Goal: Task Accomplishment & Management: Manage account settings

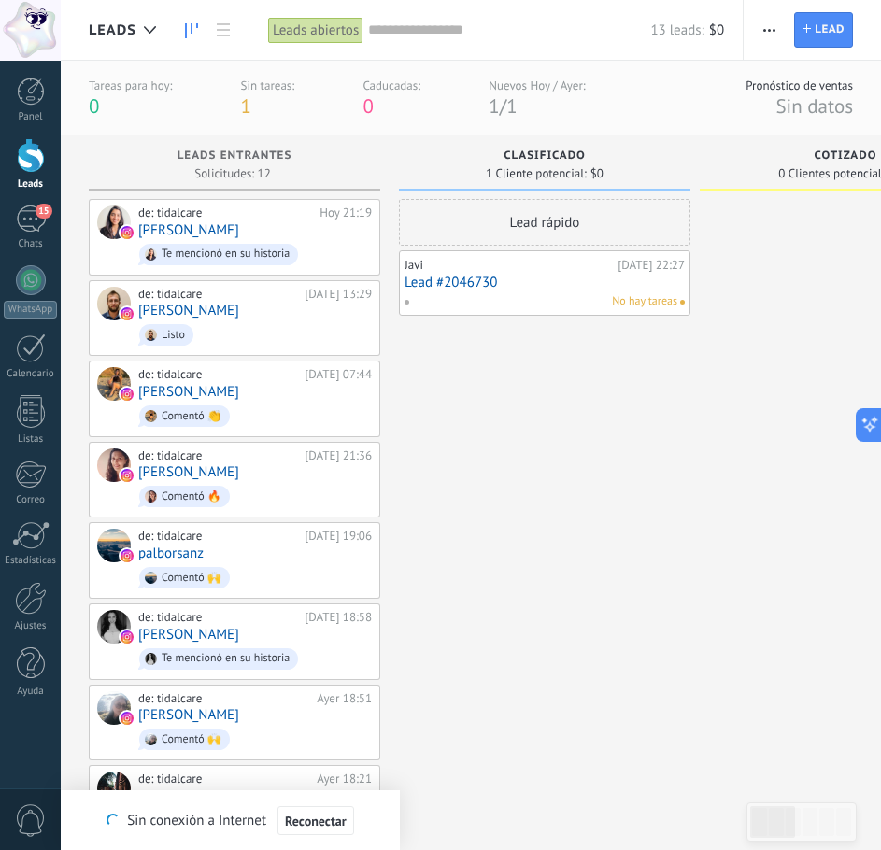
click at [516, 643] on div "Lead rápido Javi Hoy 22:27 Lead #2046730 No hay tareas" at bounding box center [545, 682] width 292 height 966
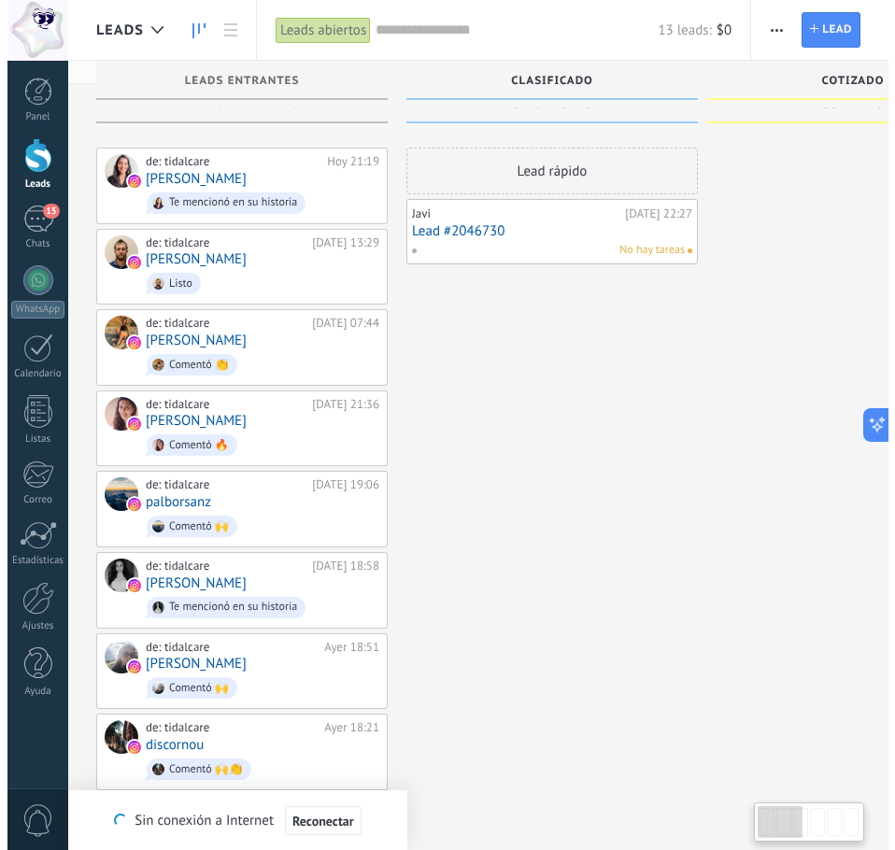
scroll to position [19, 0]
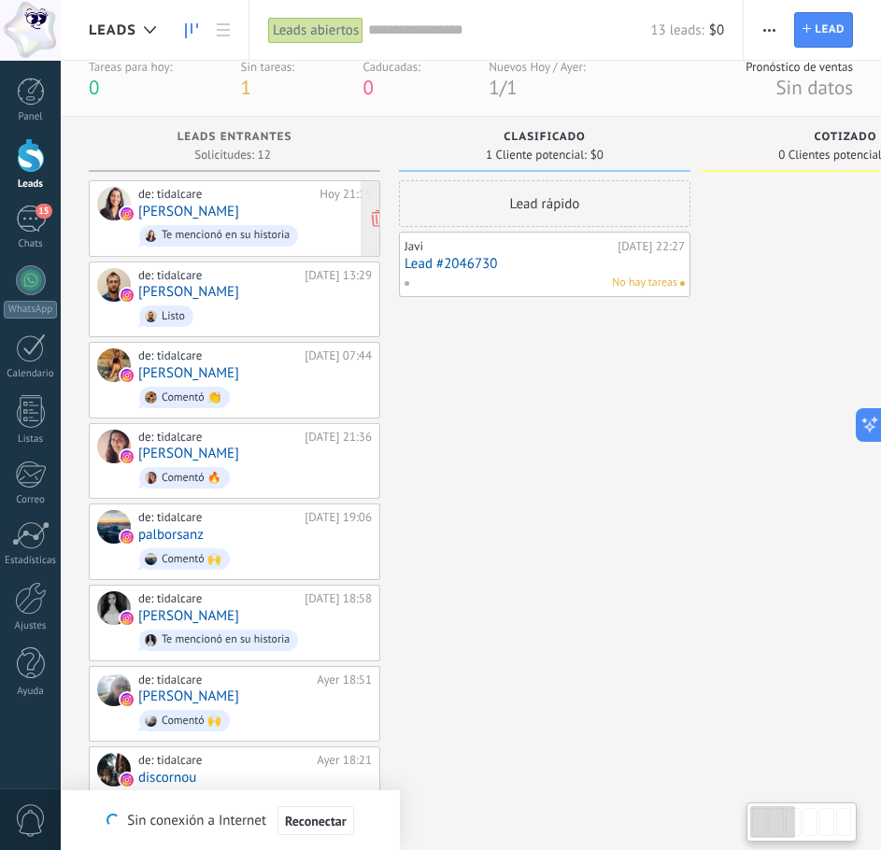
drag, startPoint x: 207, startPoint y: 221, endPoint x: 192, endPoint y: 218, distance: 16.3
click at [194, 221] on span "Te mencionó en su historia" at bounding box center [255, 235] width 234 height 29
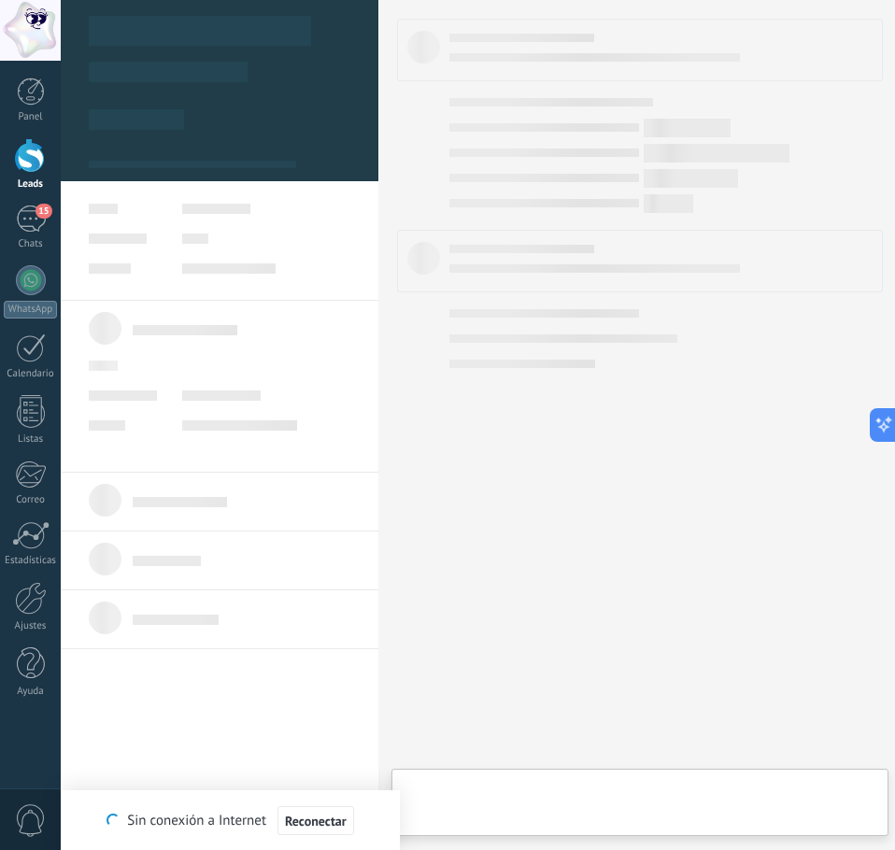
click at [466, 633] on div at bounding box center [640, 425] width 486 height 813
click at [533, 326] on div at bounding box center [640, 425] width 486 height 813
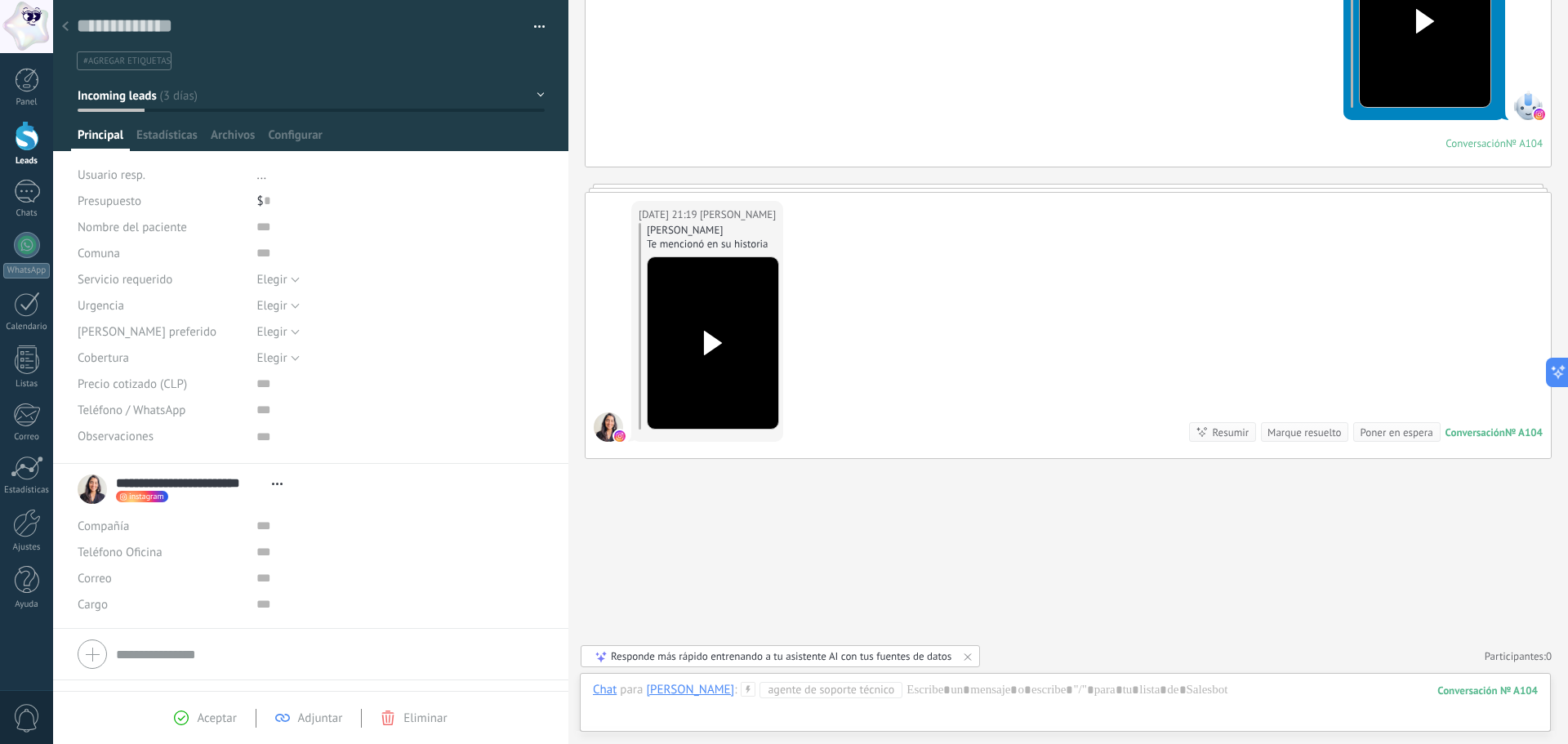
scroll to position [1684, 0]
click at [260, 256] on input "text" at bounding box center [378, 254] width 244 height 26
click at [256, 230] on input "text" at bounding box center [378, 227] width 244 height 26
click at [271, 277] on span "Elegir" at bounding box center [271, 280] width 31 height 16
click at [258, 230] on input "text" at bounding box center [378, 227] width 244 height 26
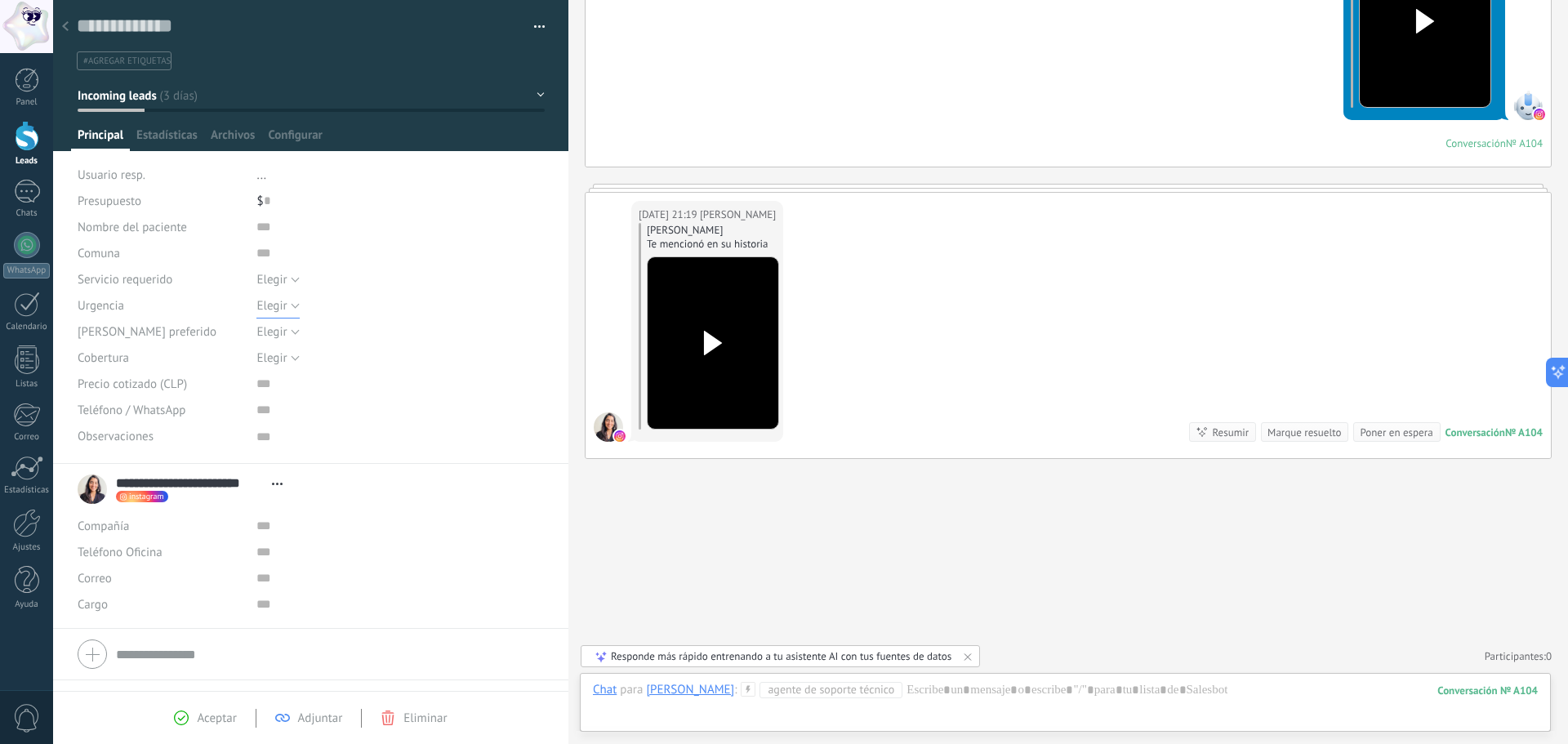
click at [267, 309] on span "Elegir" at bounding box center [271, 306] width 31 height 16
click at [151, 316] on div "Urgencia" at bounding box center [161, 305] width 167 height 26
click at [150, 290] on div "Servicio requerido" at bounding box center [161, 280] width 167 height 26
click at [267, 280] on span "Elegir" at bounding box center [271, 280] width 31 height 16
click at [193, 288] on div "Servicio requerido" at bounding box center [161, 280] width 167 height 26
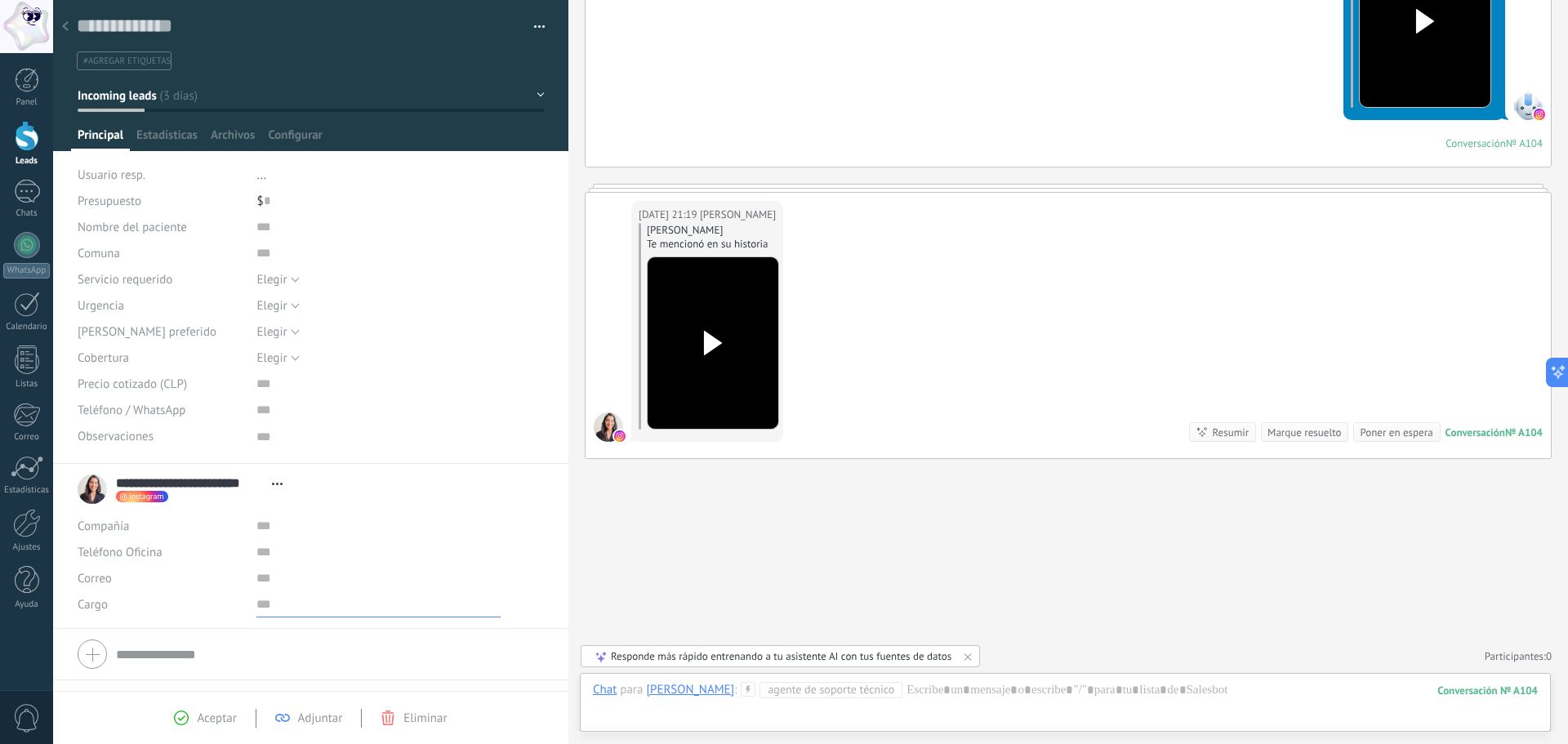
click at [256, 607] on input "text" at bounding box center [378, 604] width 244 height 26
click at [269, 584] on input "text" at bounding box center [378, 579] width 244 height 26
click at [267, 553] on input "text" at bounding box center [378, 553] width 244 height 26
click at [188, 138] on span "Estadísticas" at bounding box center [167, 139] width 61 height 24
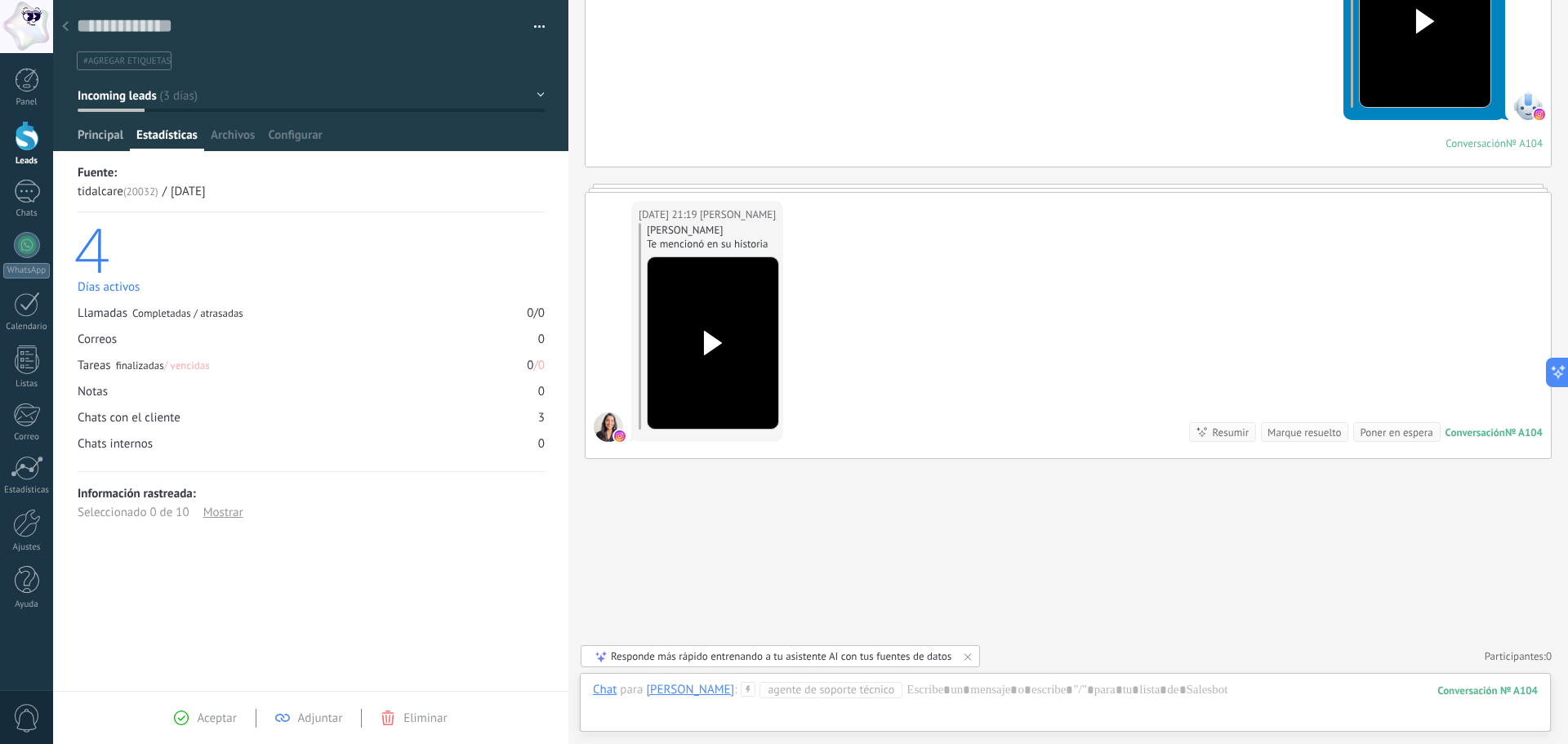
click at [90, 139] on span "Principal" at bounding box center [101, 139] width 45 height 24
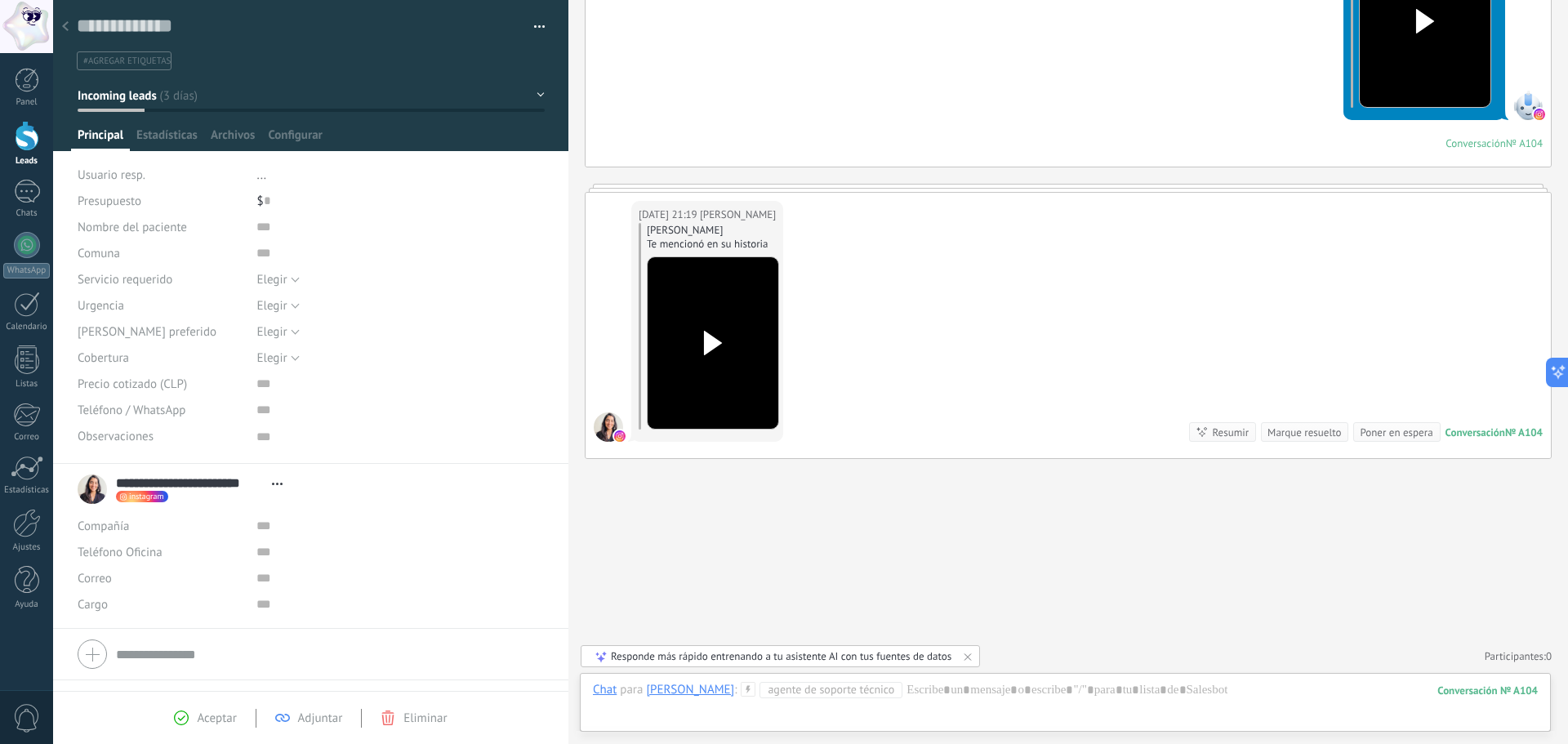
scroll to position [17, 0]
click at [64, 28] on use at bounding box center [65, 25] width 6 height 10
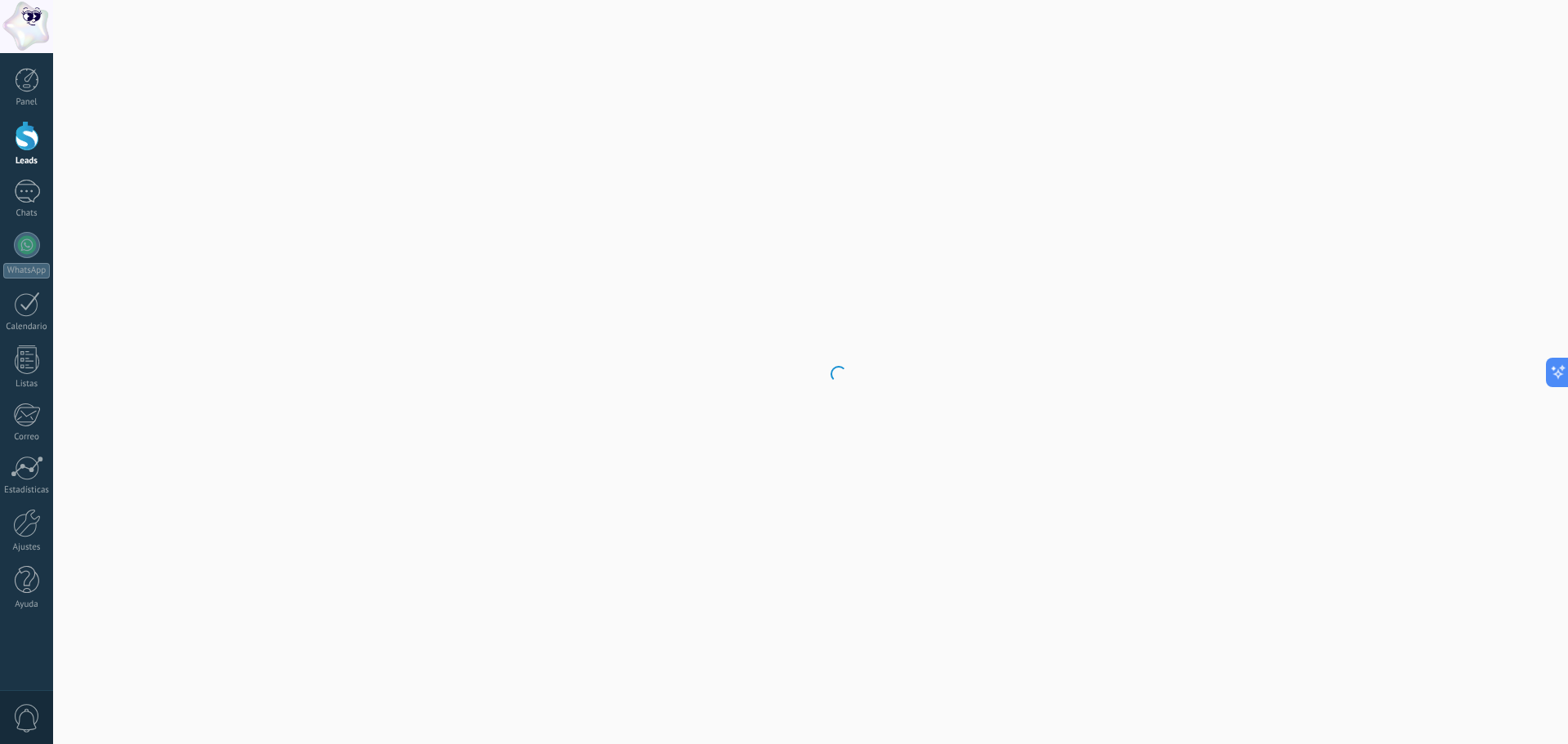
scroll to position [1639, 0]
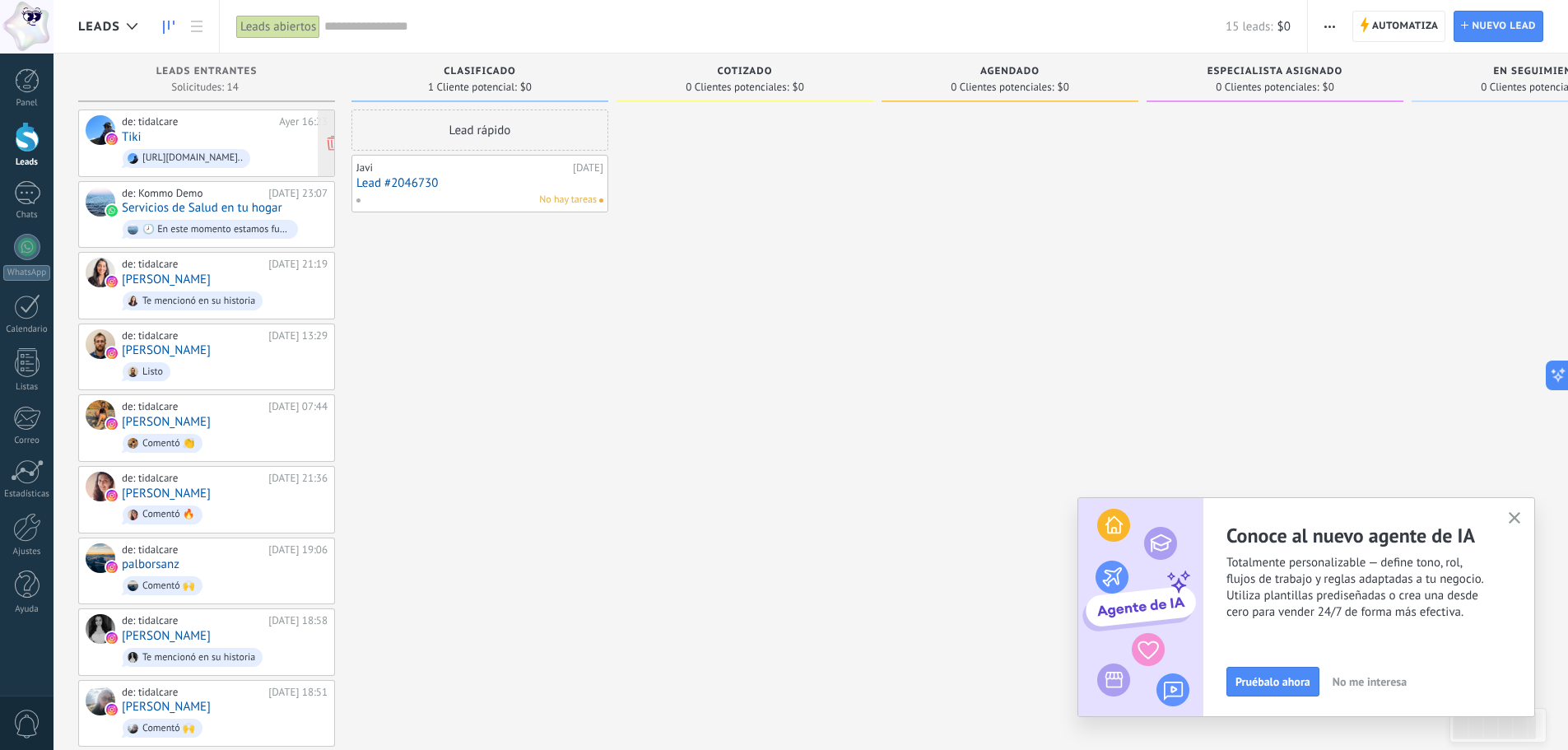
click at [166, 133] on div "de: tidalcare [DATE] 16:23 Tiki [URL][DOMAIN_NAME].." at bounding box center [225, 144] width 206 height 56
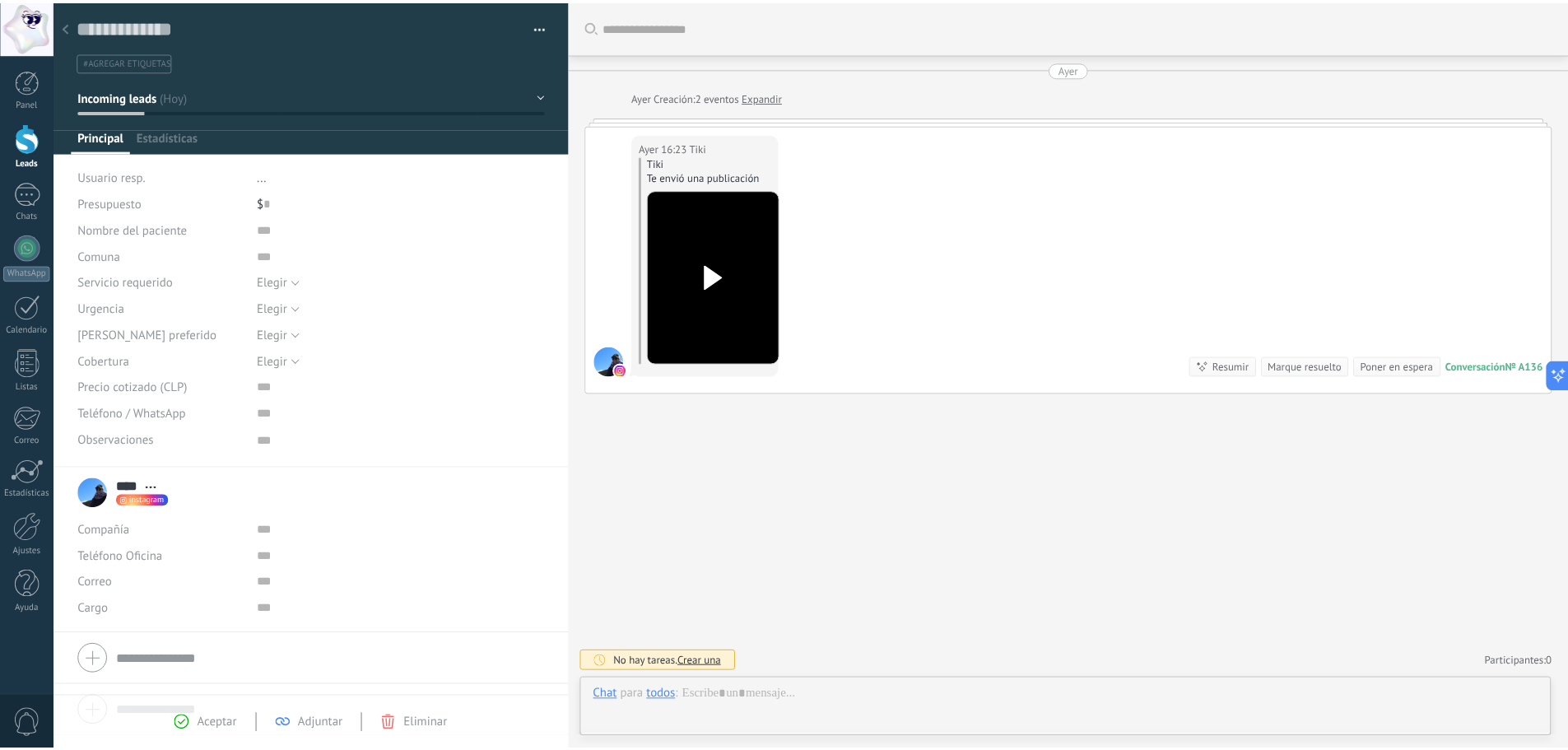
scroll to position [1690, 0]
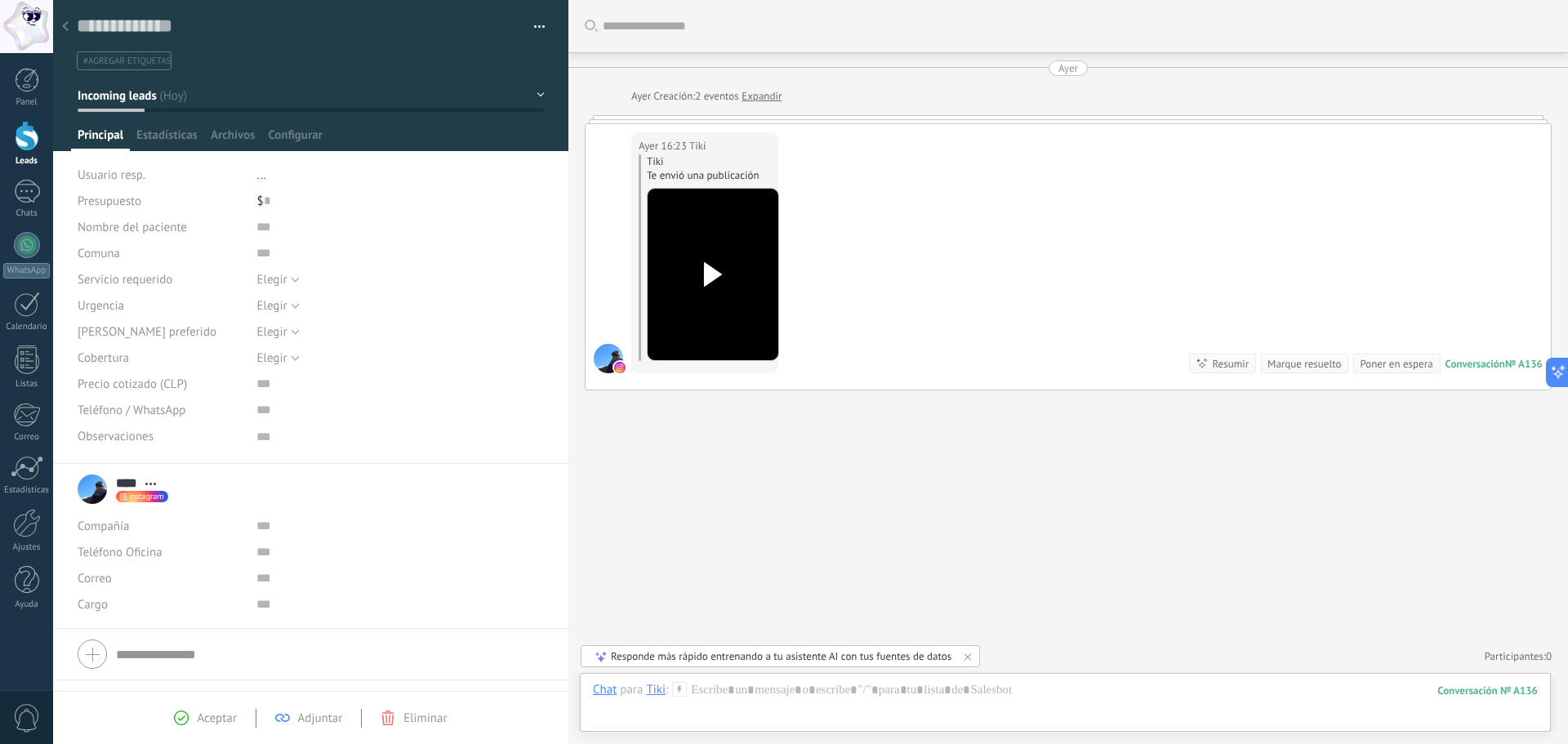
click at [65, 27] on use at bounding box center [65, 25] width 6 height 10
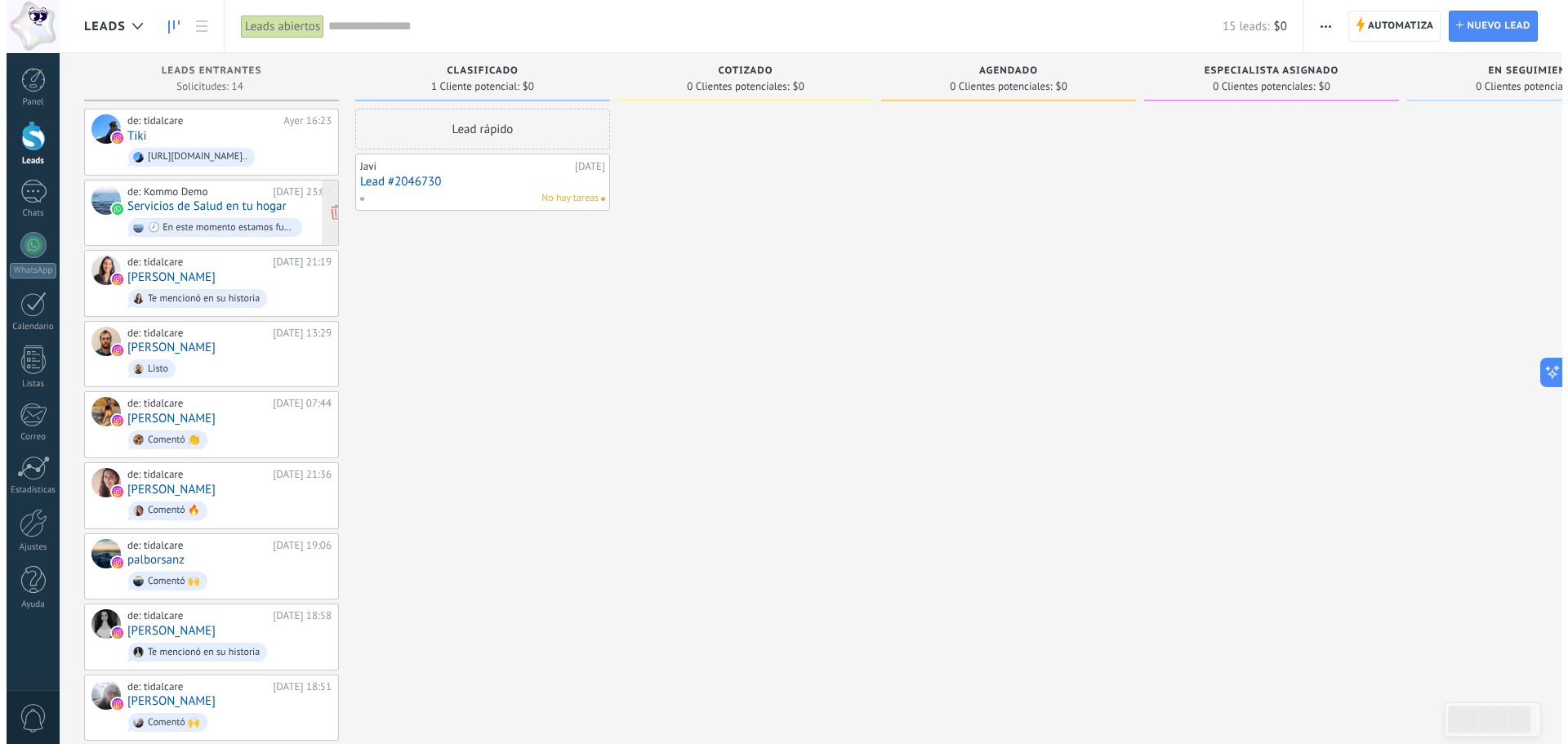
scroll to position [1639, 0]
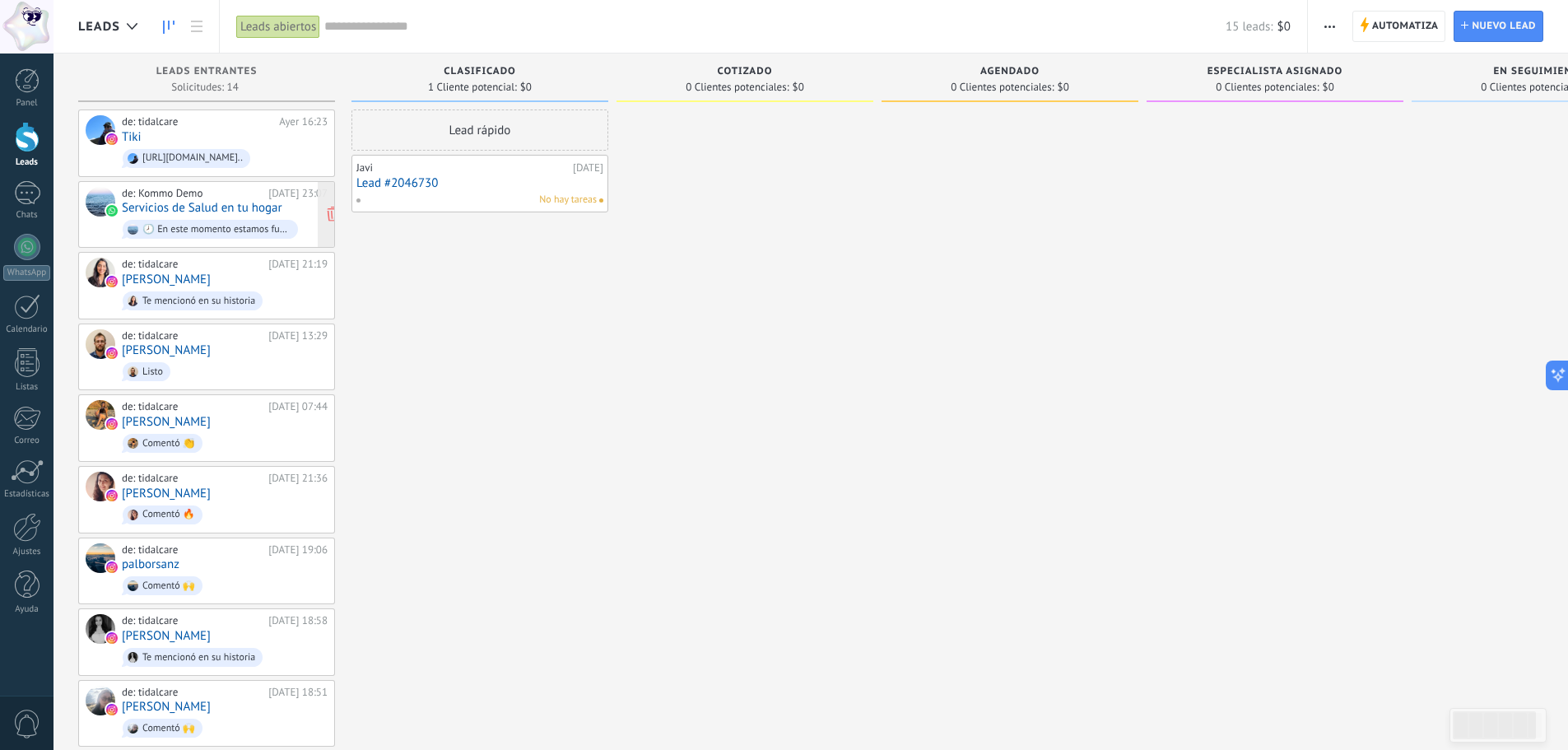
click at [191, 199] on div "de: Kommo Demo [DATE] 23:07 Servicios de Salud en tu hogar 🕗 En este momento es…" at bounding box center [225, 215] width 206 height 56
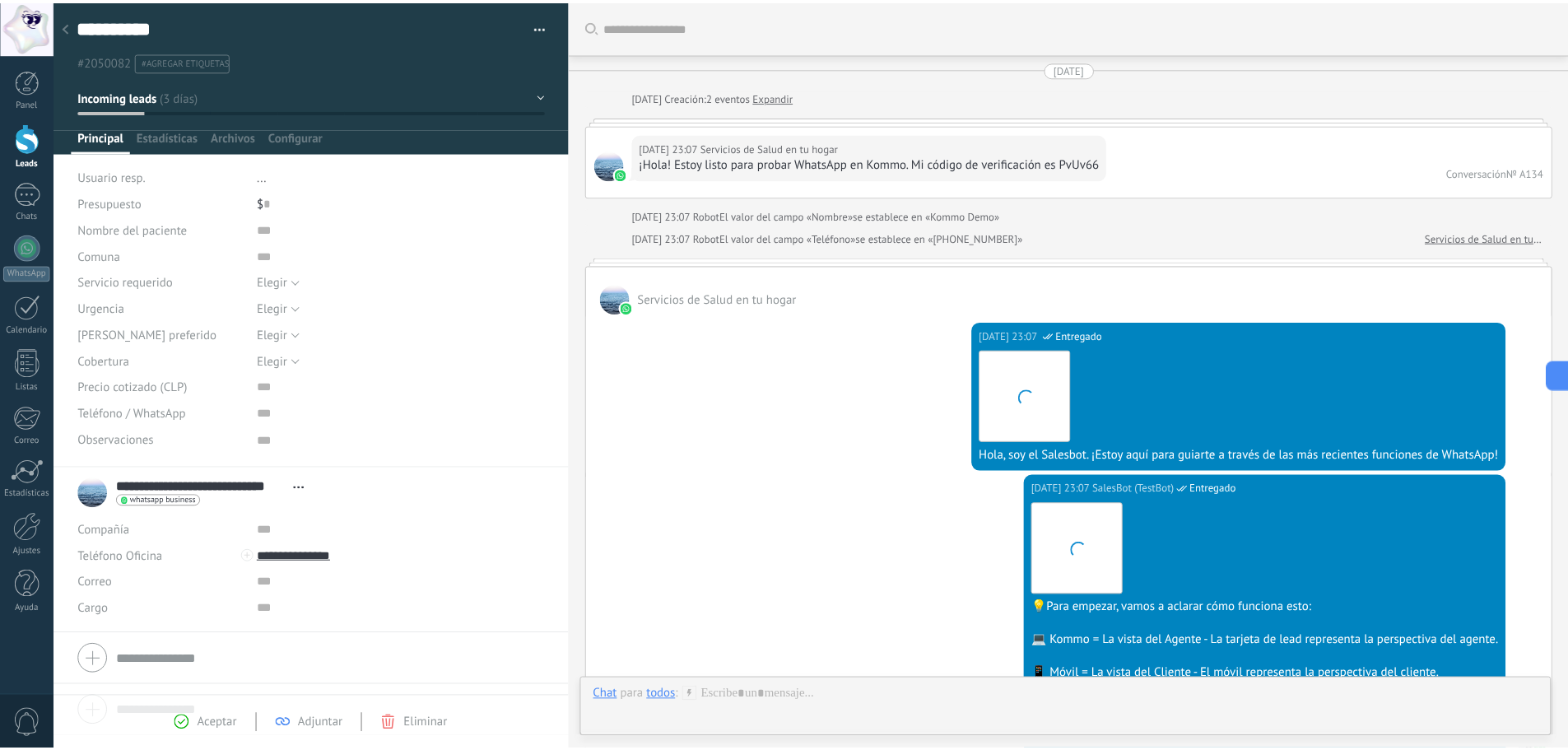
scroll to position [1814, 0]
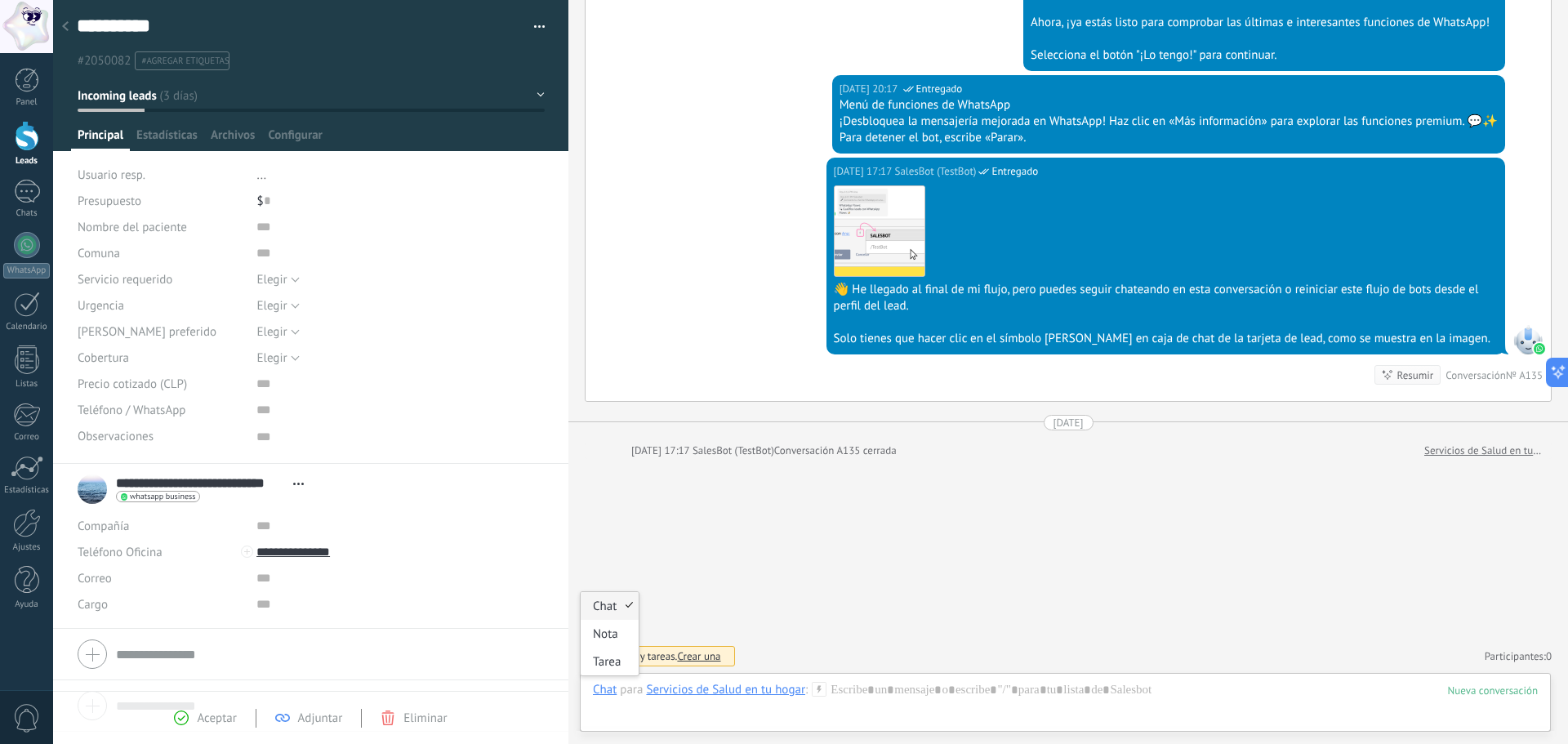
click at [601, 692] on div "Chat" at bounding box center [604, 689] width 24 height 15
click at [649, 696] on div "Servicios de Salud en tu hogar" at bounding box center [725, 689] width 159 height 15
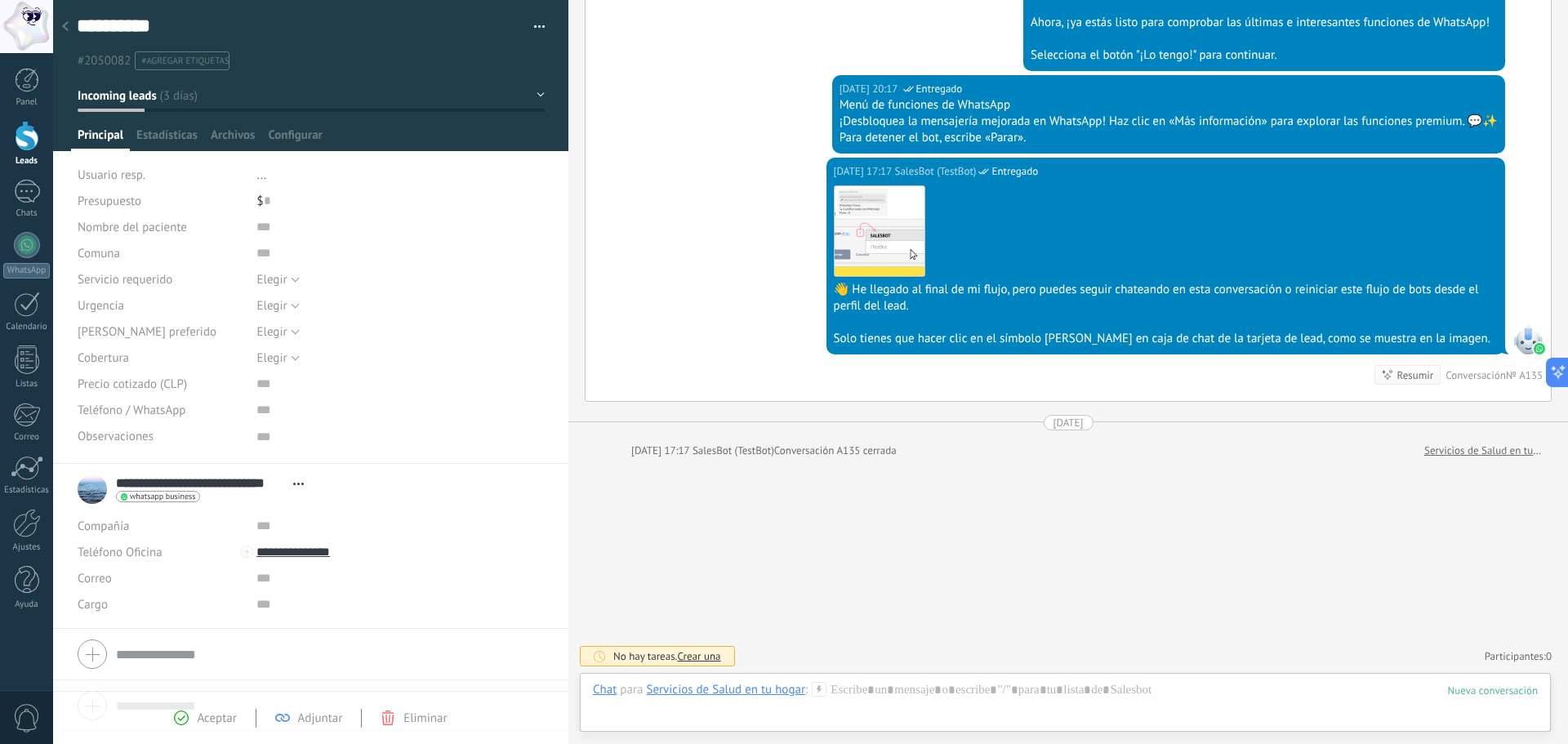
click at [69, 30] on div at bounding box center [66, 27] width 23 height 31
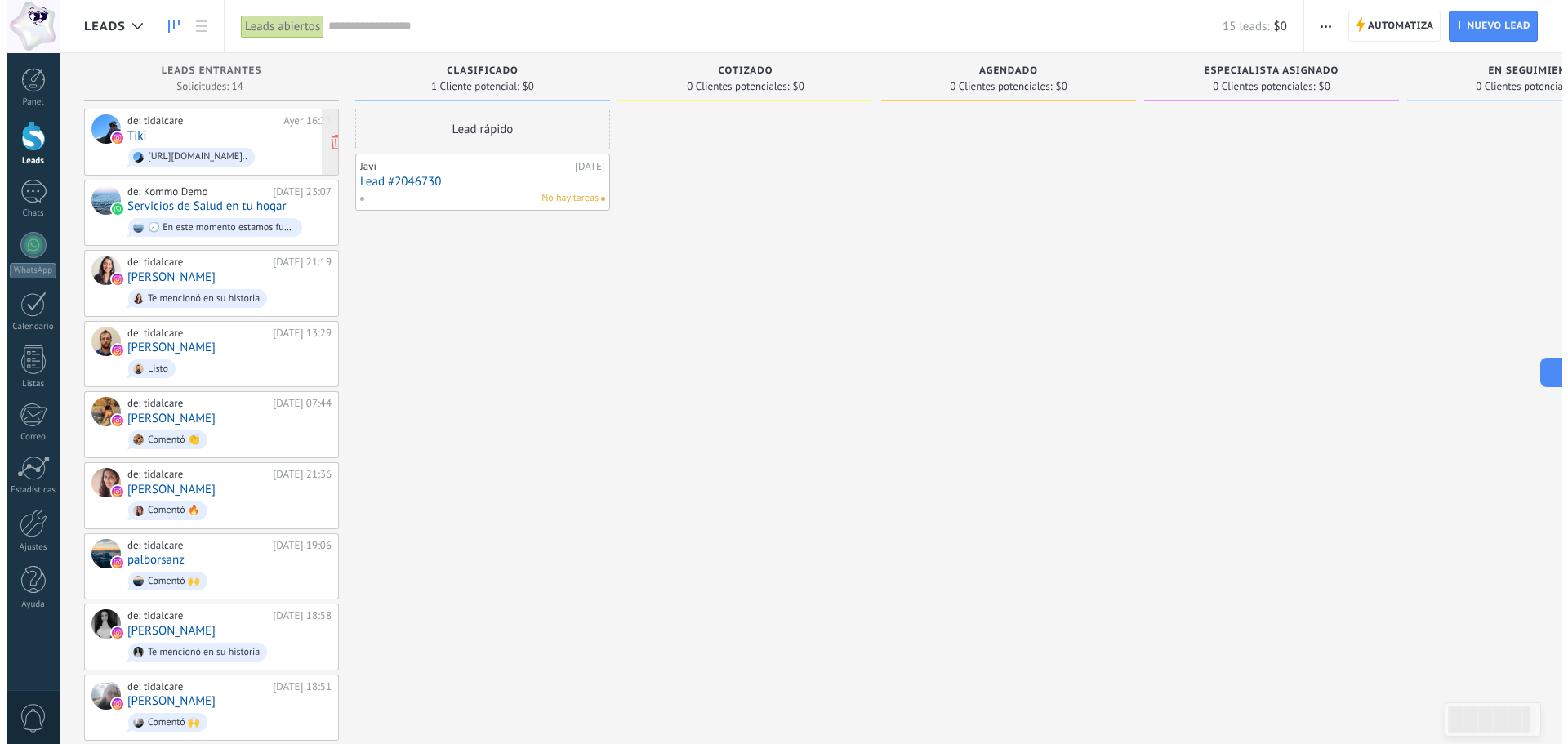
scroll to position [1639, 0]
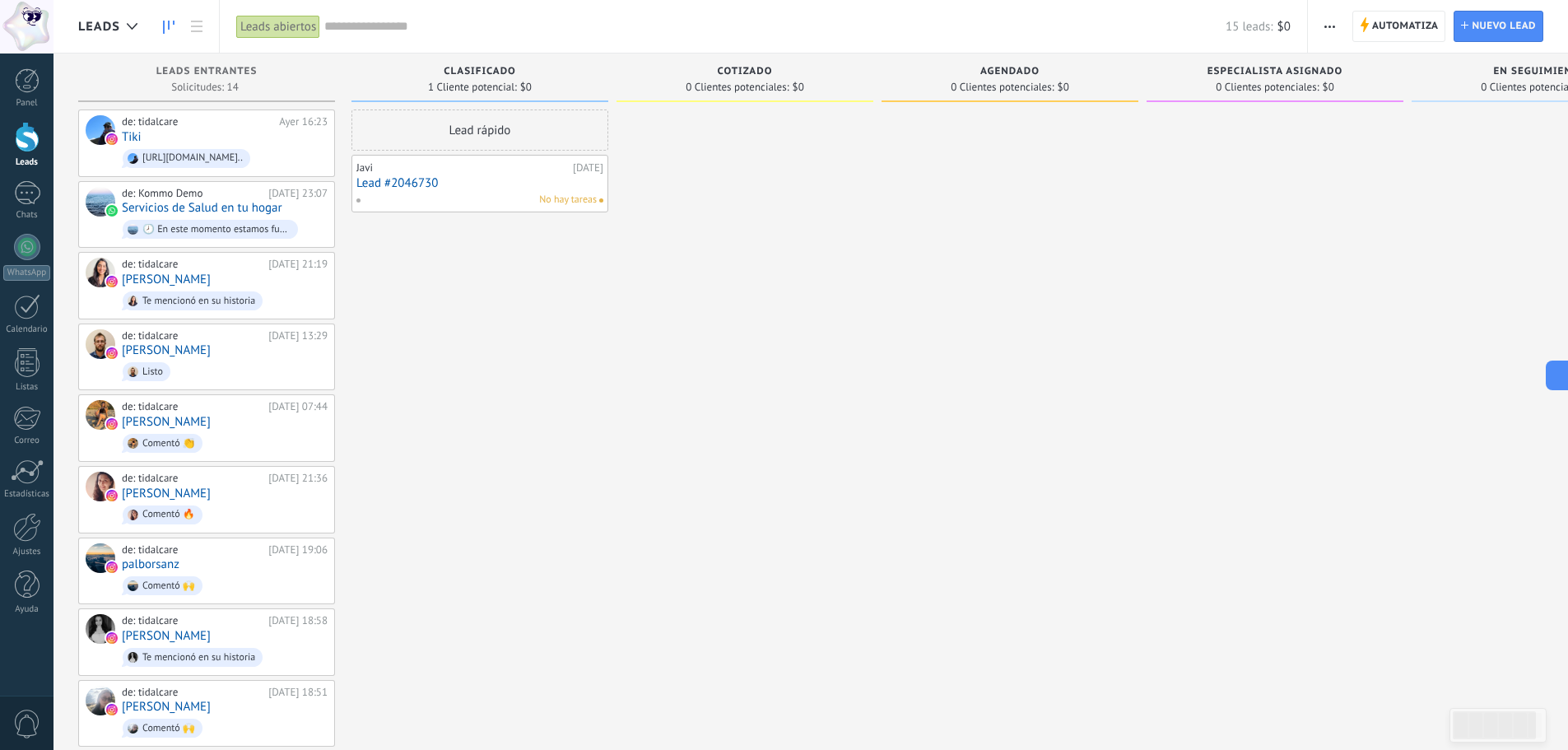
click at [432, 182] on link "Lead #2046730" at bounding box center [480, 183] width 247 height 14
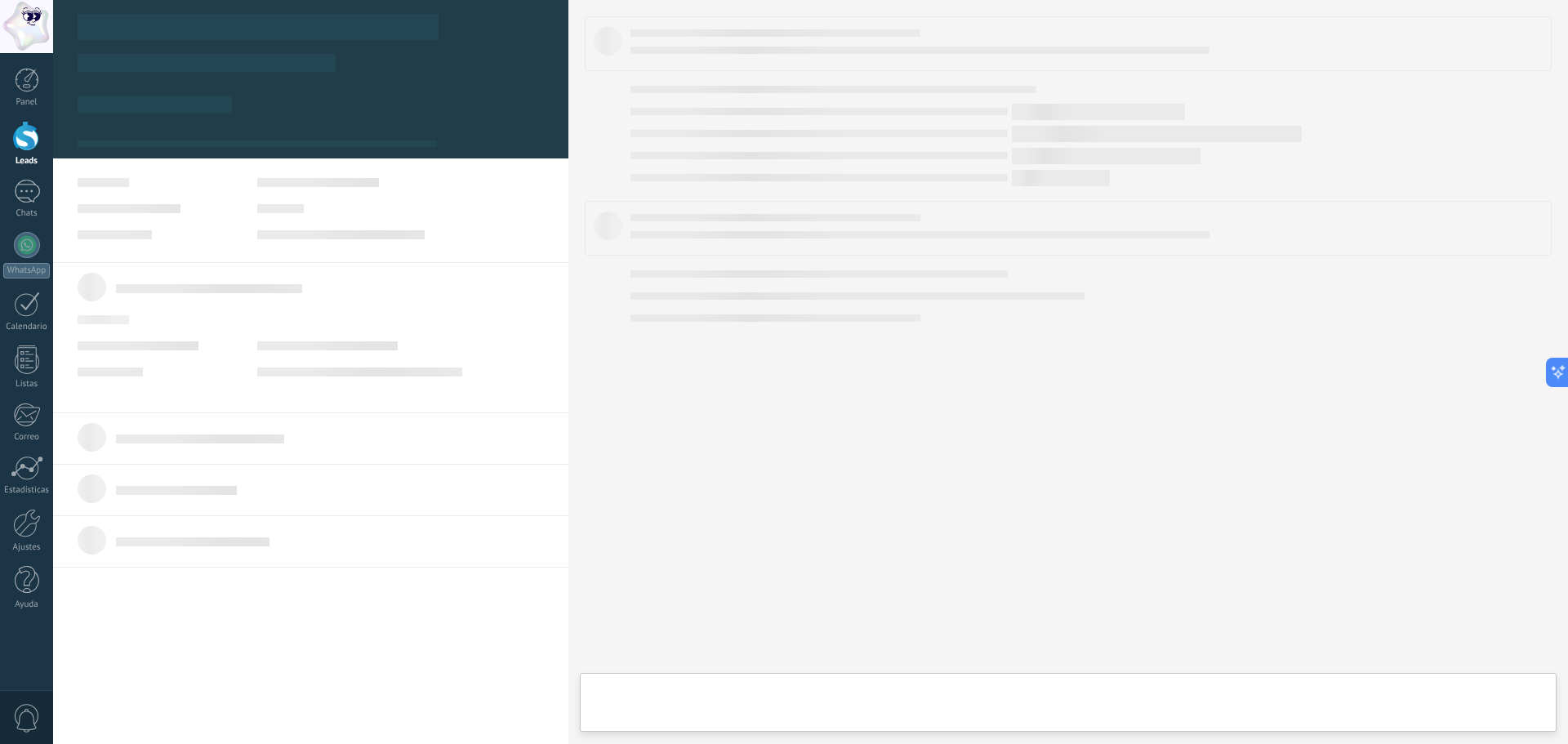
type textarea "***"
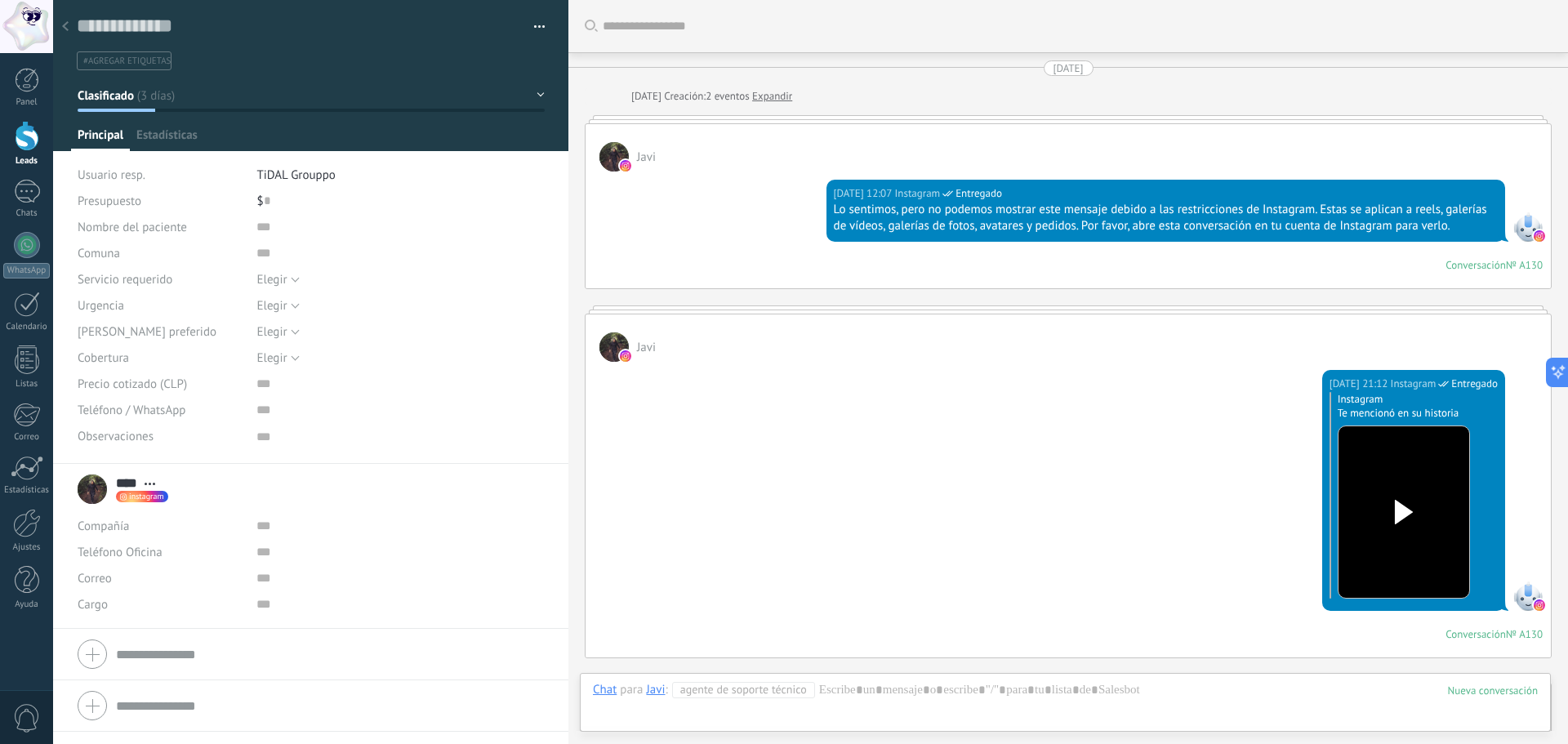
scroll to position [540, 0]
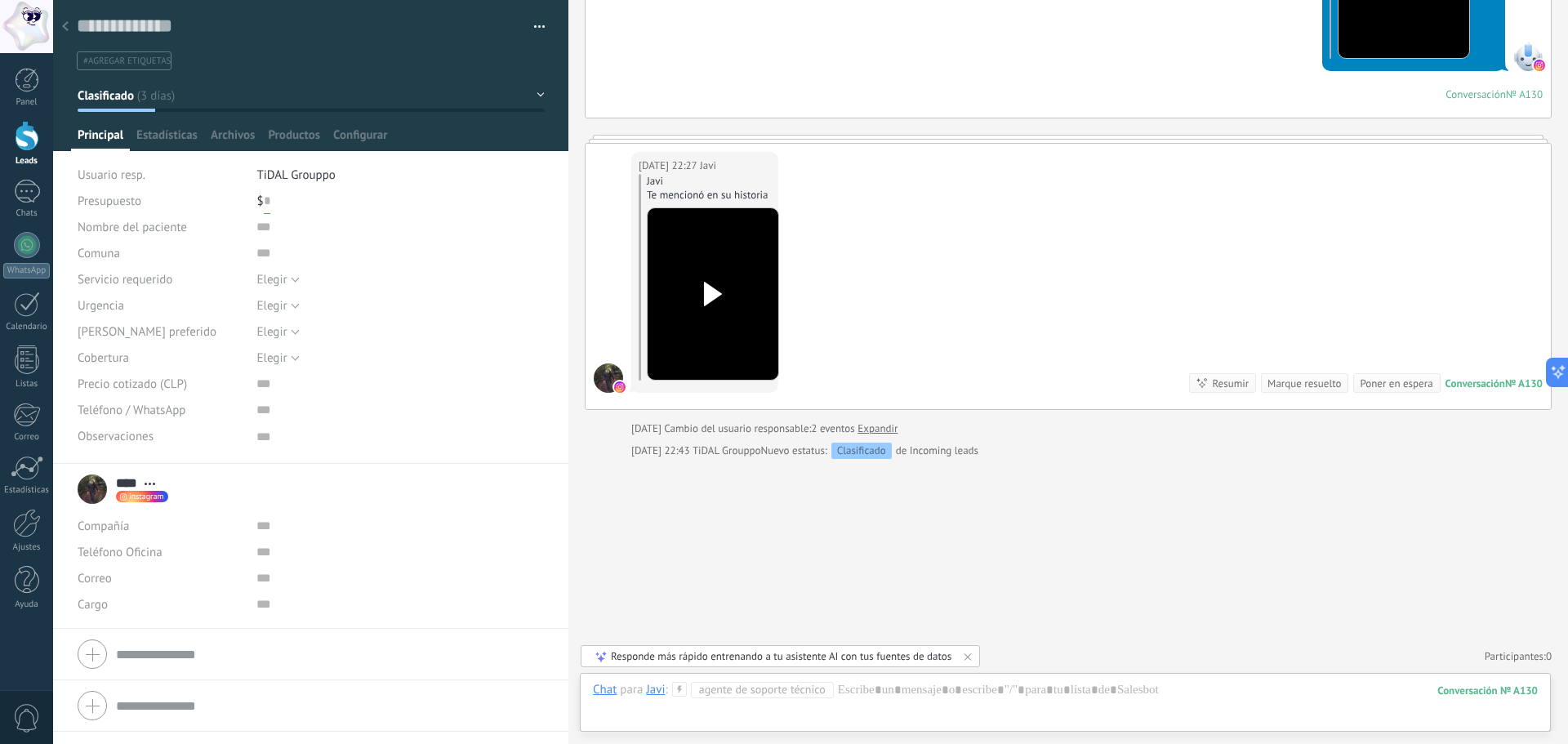
click at [266, 208] on input "text" at bounding box center [267, 201] width 6 height 26
type input "*"
type input "******"
click at [69, 23] on div at bounding box center [66, 27] width 23 height 31
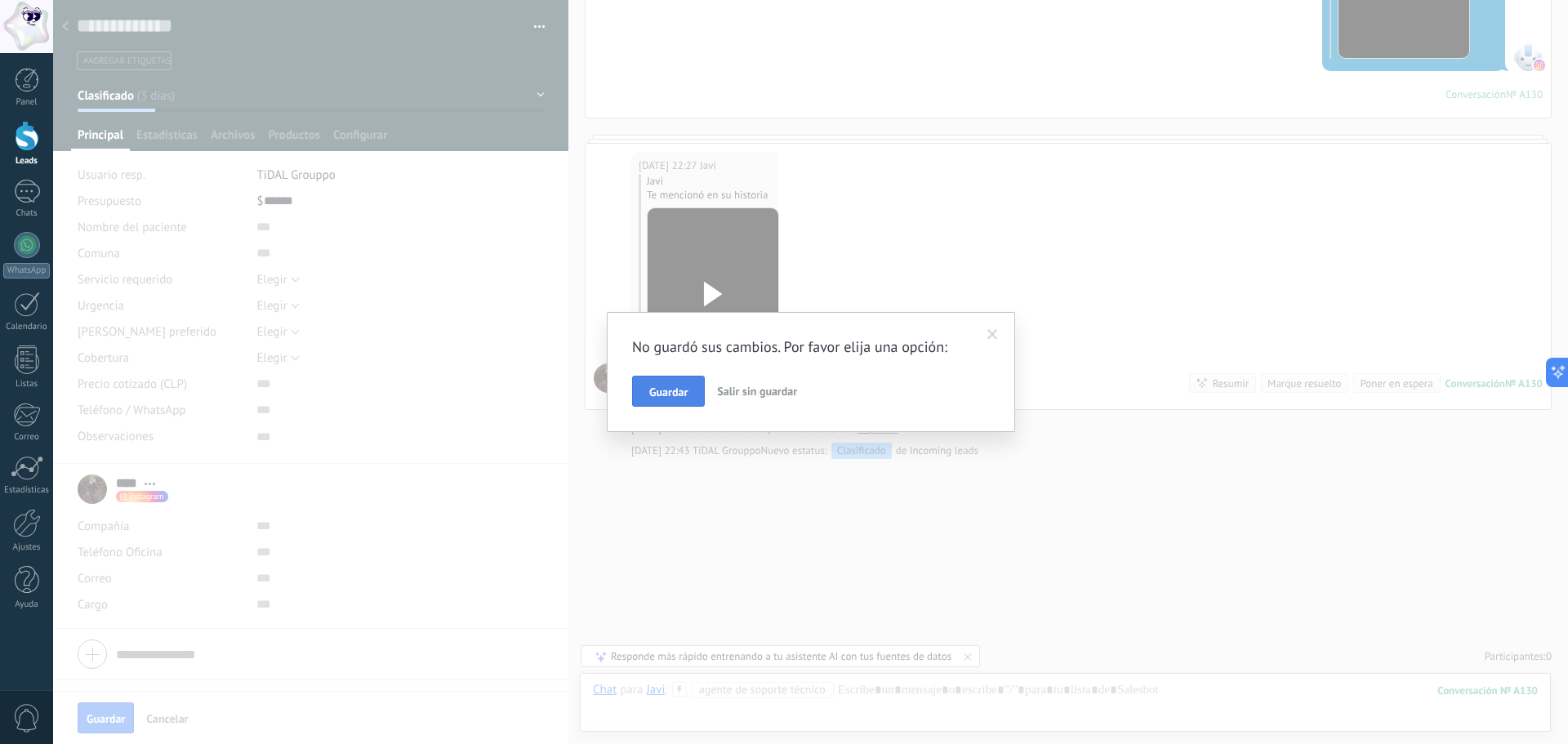
click at [645, 389] on button "Guardar" at bounding box center [668, 392] width 73 height 31
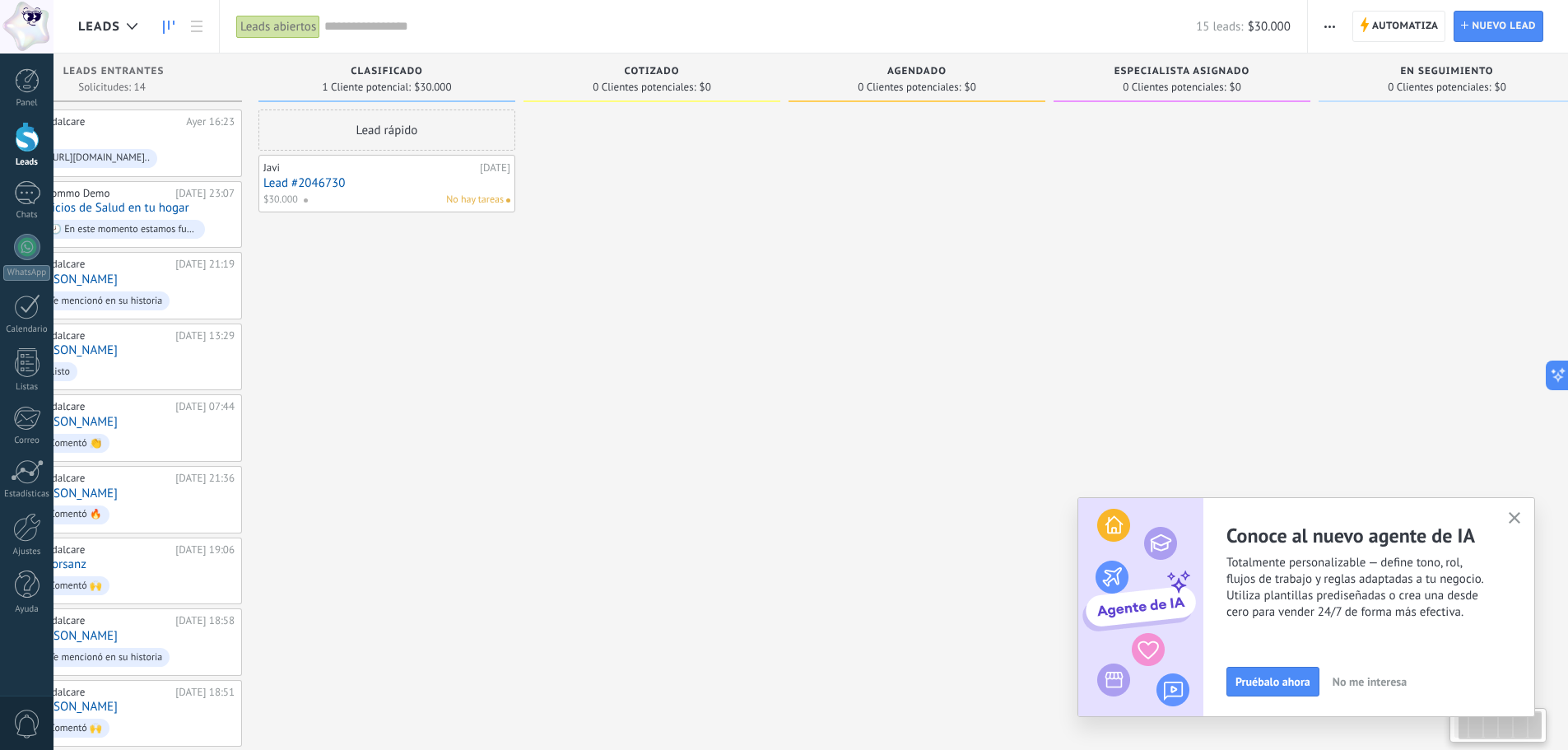
scroll to position [0, 125]
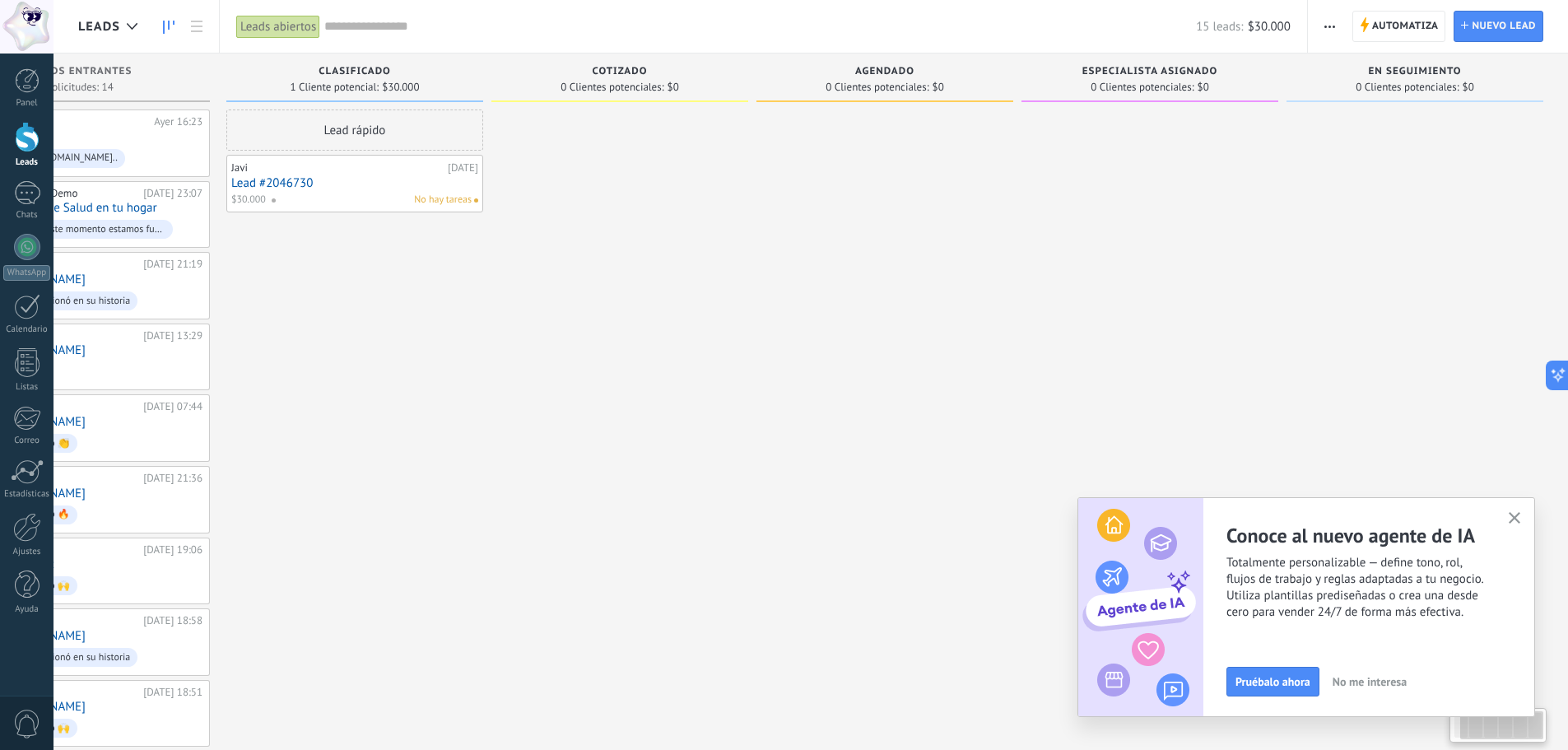
drag, startPoint x: 1513, startPoint y: 99, endPoint x: 1168, endPoint y: -4, distance: 360.0
click at [1168, 0] on html ".abccls-1,.abccls-2{fill-rule:evenodd}.abccls-2{fill:#fff} .abfcls-1{fill:none}…" at bounding box center [784, 375] width 1568 height 750
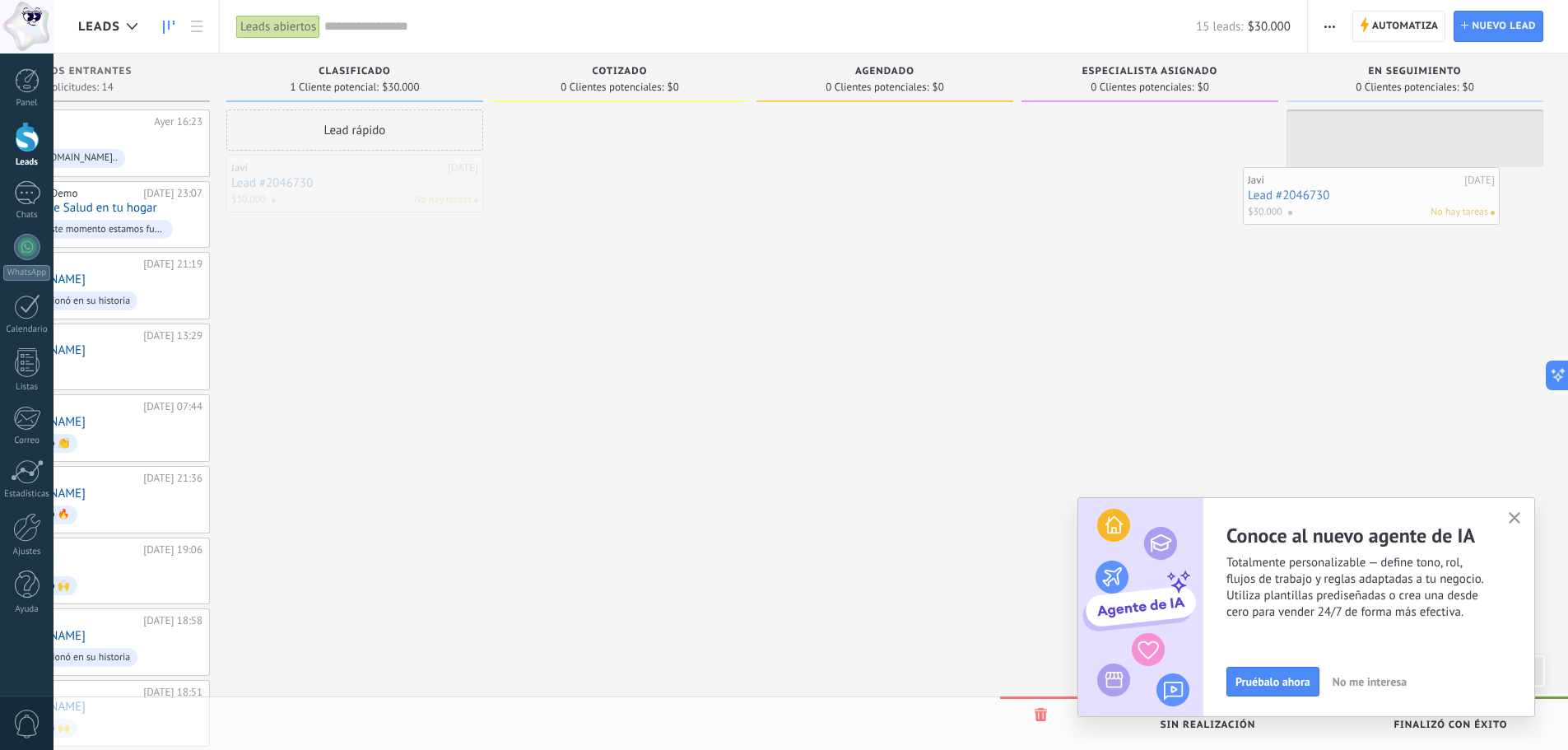
drag, startPoint x: 372, startPoint y: 159, endPoint x: 1388, endPoint y: 171, distance: 1016.1
drag, startPoint x: 1373, startPoint y: 139, endPoint x: 351, endPoint y: 178, distance: 1022.7
